Goal: Task Accomplishment & Management: Manage account settings

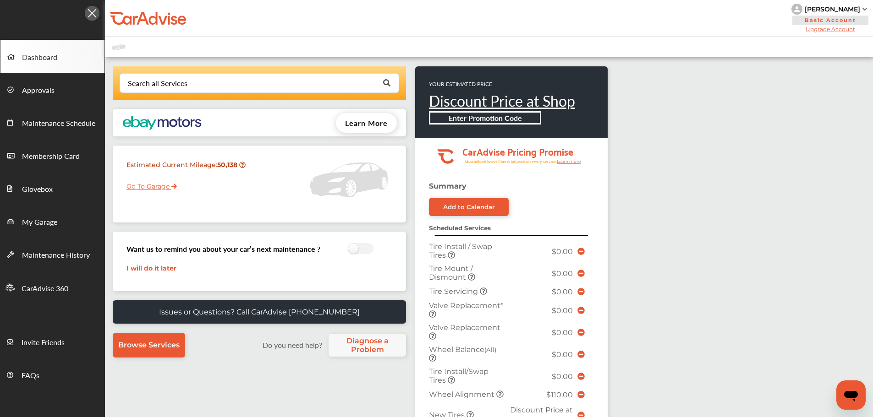
click at [129, 187] on link "Go To Garage" at bounding box center [148, 183] width 57 height 17
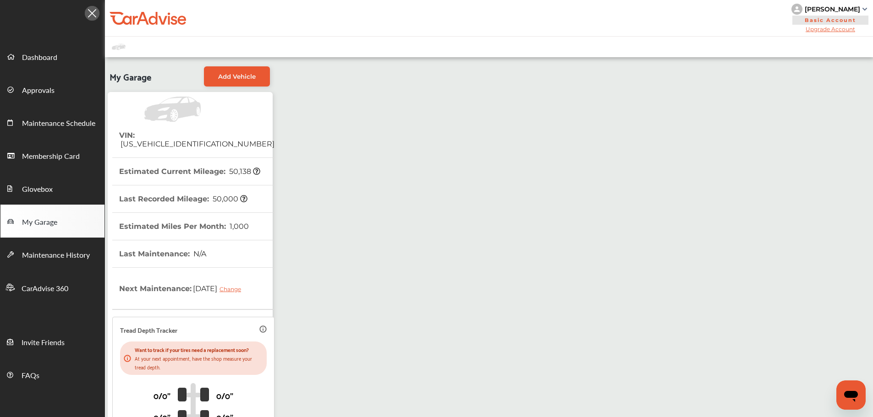
click at [154, 140] on span "[US_VEHICLE_IDENTIFICATION_NUMBER]" at bounding box center [196, 144] width 155 height 9
copy span "[US_VEHICLE_IDENTIFICATION_NUMBER]"
